Goal: Navigation & Orientation: Find specific page/section

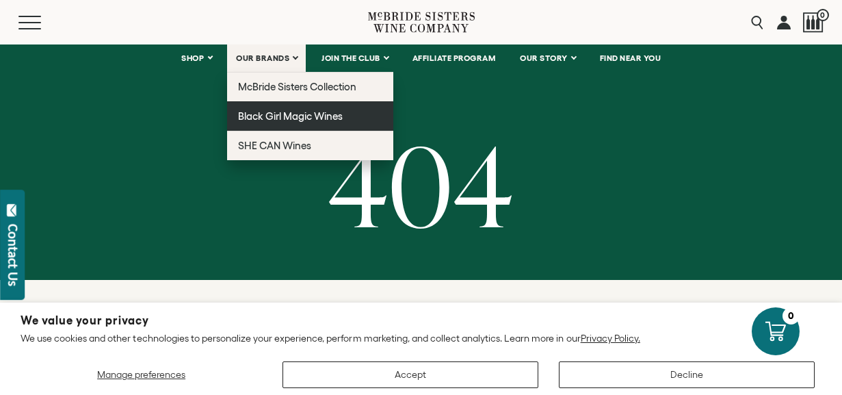
click at [287, 118] on span "Black Girl Magic Wines" at bounding box center [290, 116] width 105 height 12
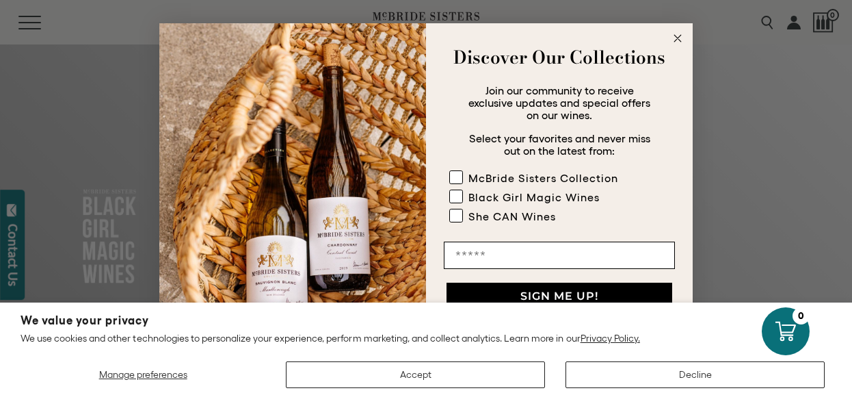
click at [683, 40] on circle "Close dialog" at bounding box center [678, 39] width 16 height 16
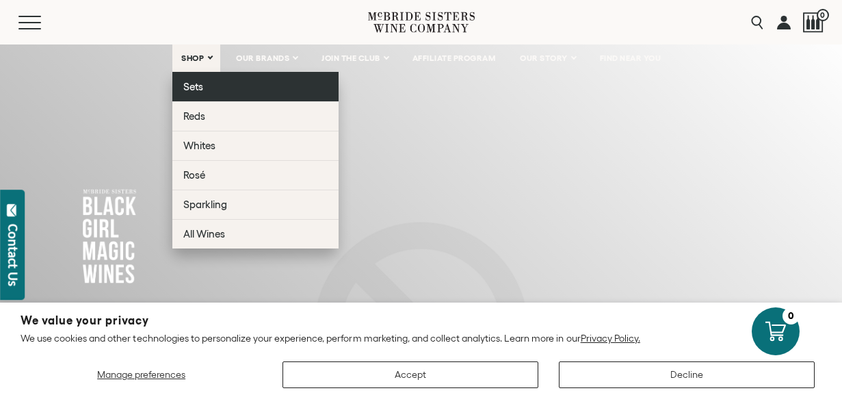
click at [194, 88] on span "Sets" at bounding box center [193, 87] width 20 height 12
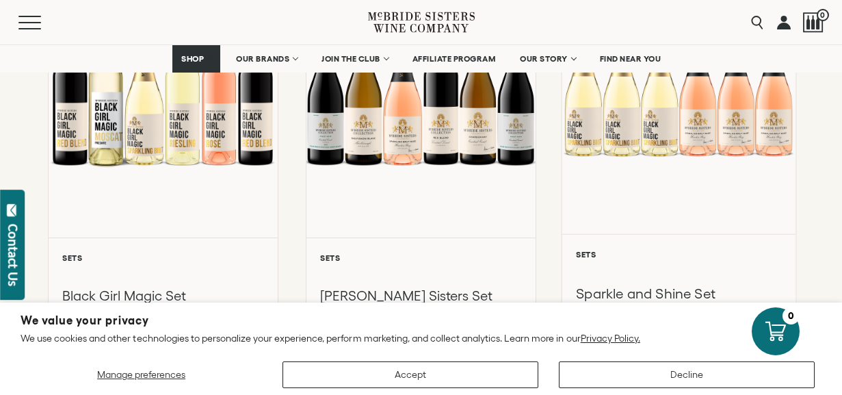
scroll to position [1146, 0]
